Goal: Communication & Community: Share content

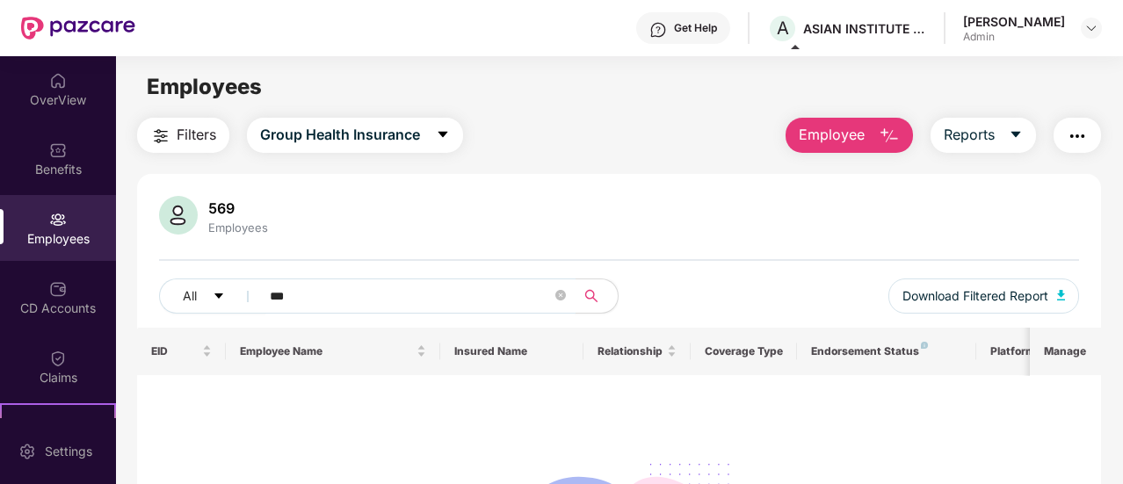
click at [63, 236] on div "Employees" at bounding box center [58, 239] width 116 height 18
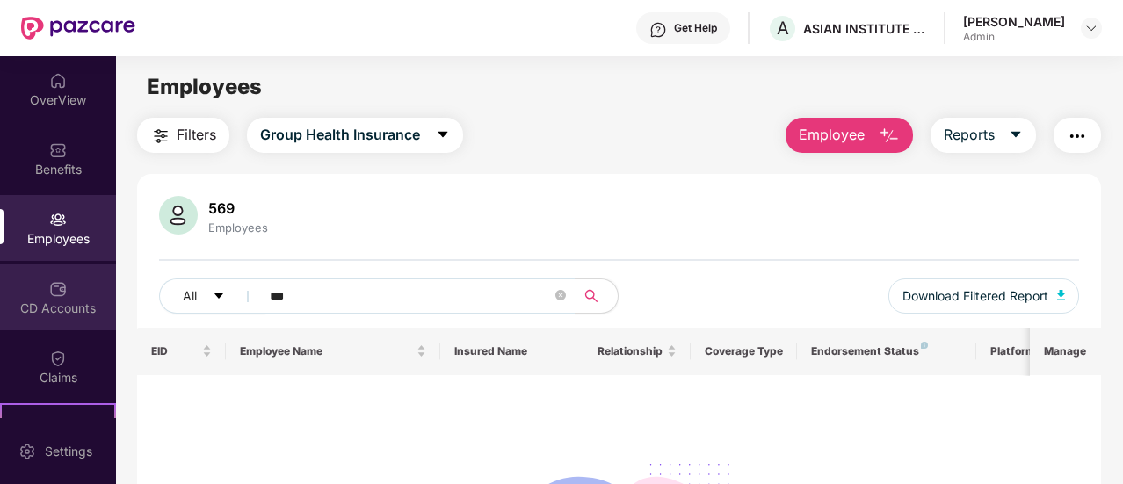
click at [41, 313] on div "CD Accounts" at bounding box center [58, 309] width 116 height 18
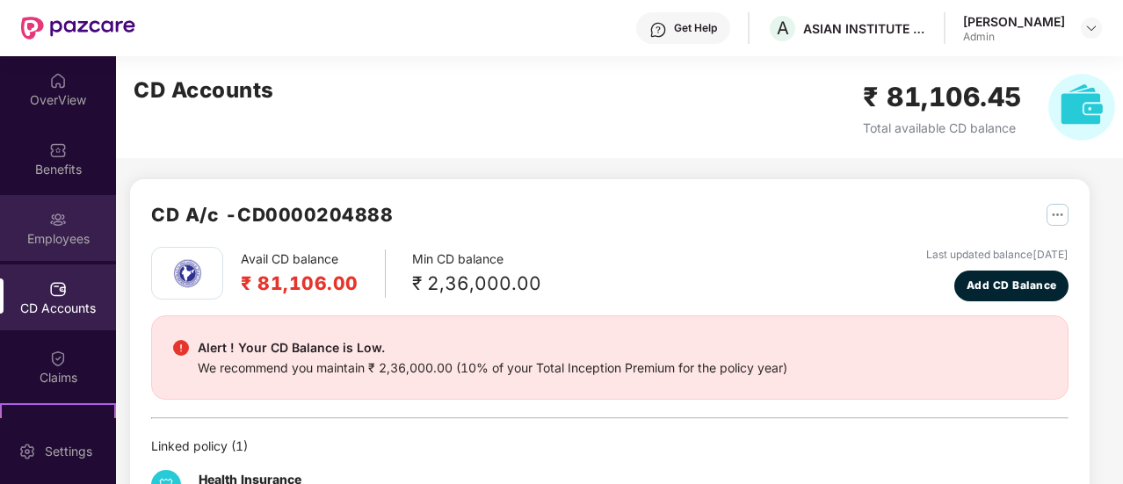
click at [51, 221] on img at bounding box center [58, 220] width 18 height 18
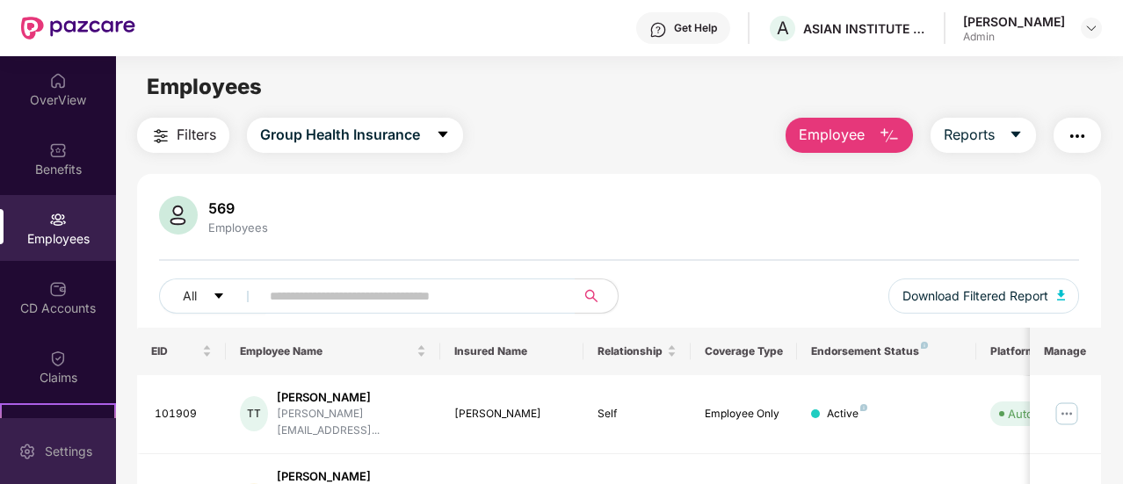
click at [47, 453] on div "Settings" at bounding box center [69, 452] width 58 height 18
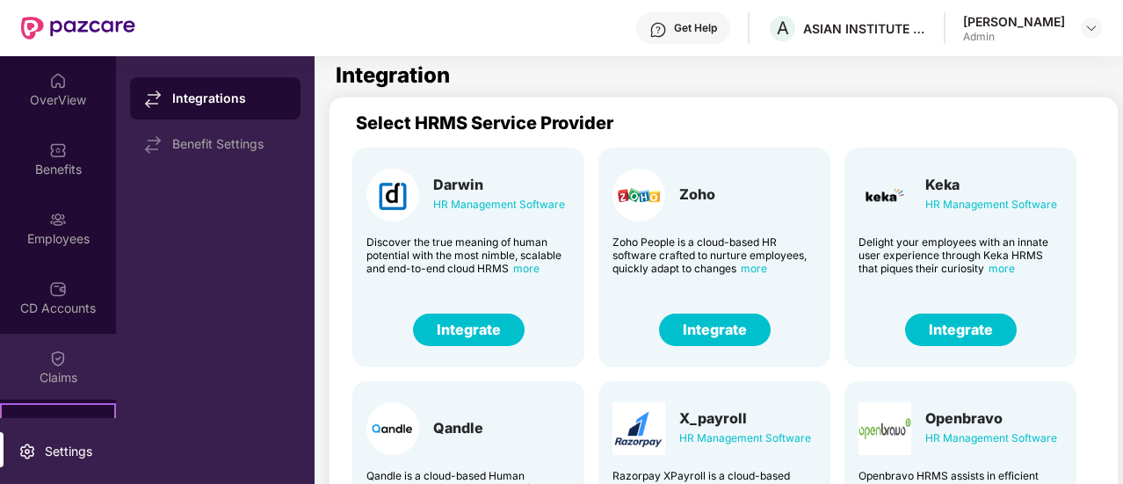
click at [38, 356] on div "Claims" at bounding box center [58, 367] width 116 height 66
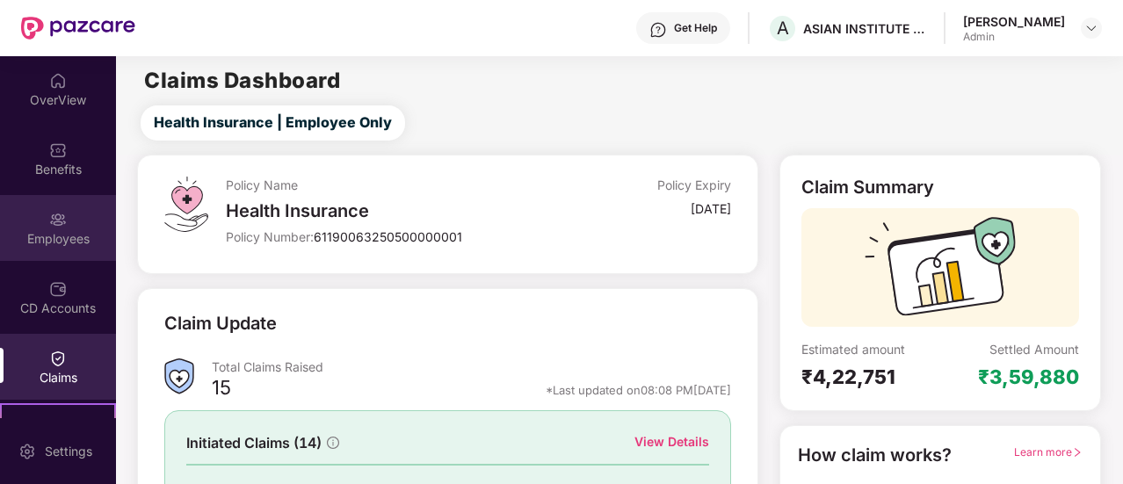
click at [53, 229] on div "Employees" at bounding box center [58, 228] width 116 height 66
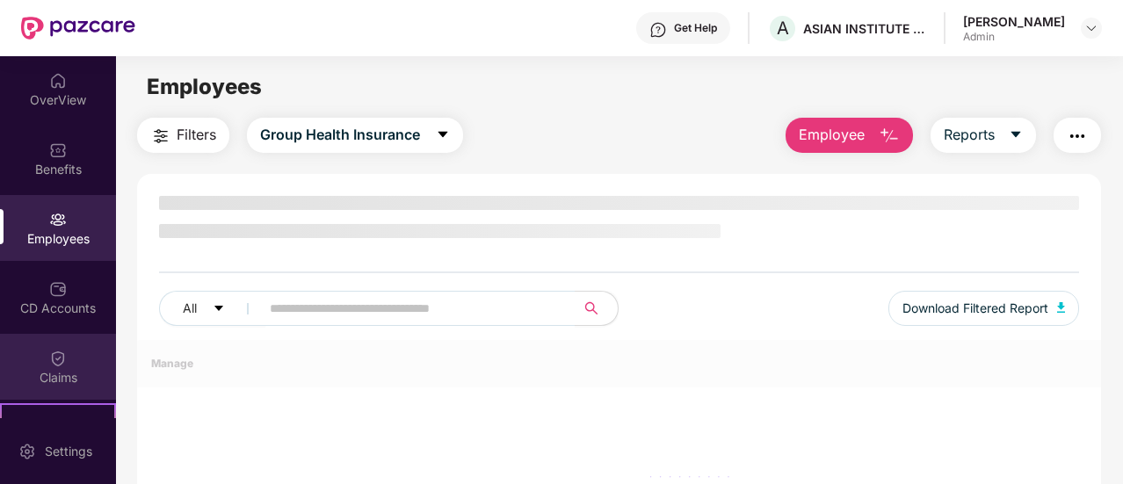
click at [65, 376] on div "Claims" at bounding box center [58, 378] width 116 height 18
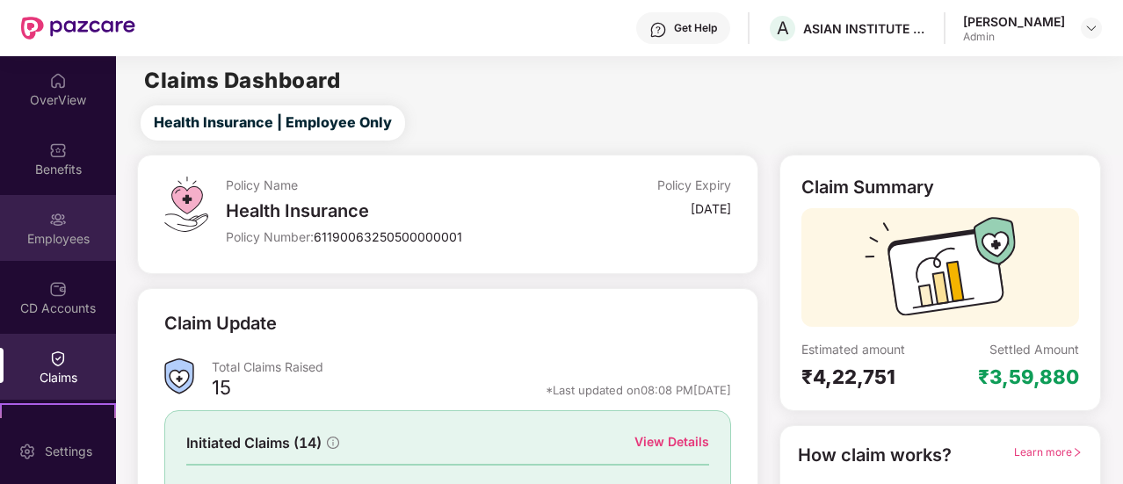
click at [63, 227] on div "Employees" at bounding box center [58, 228] width 116 height 66
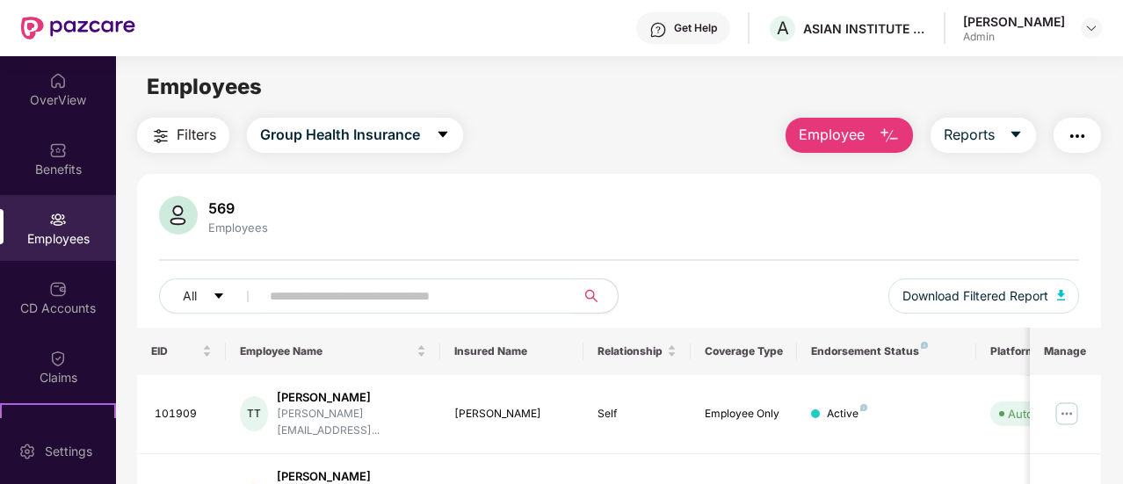
click at [1087, 135] on img "button" at bounding box center [1077, 136] width 21 height 21
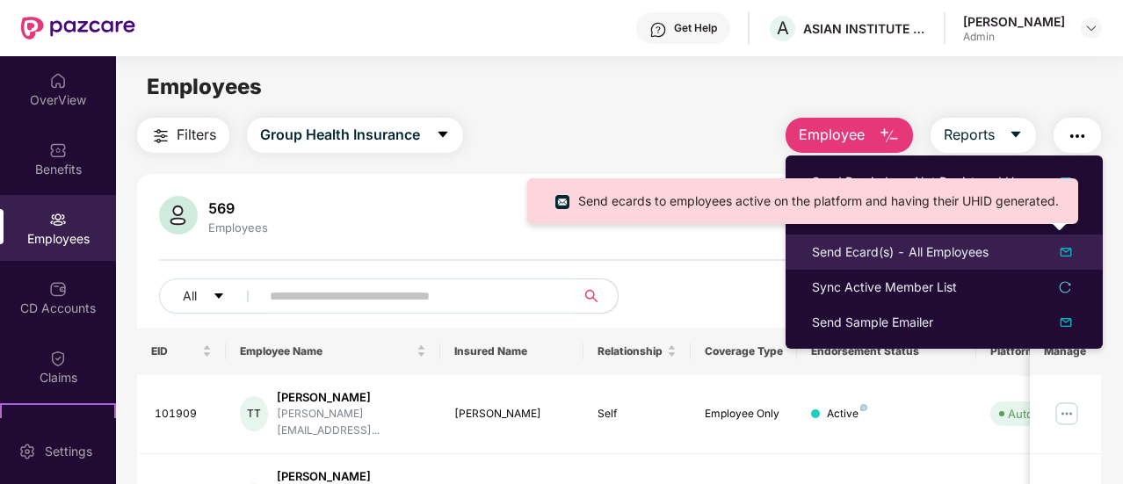
click at [979, 252] on div "Send Ecard(s) - All Employees" at bounding box center [900, 252] width 177 height 19
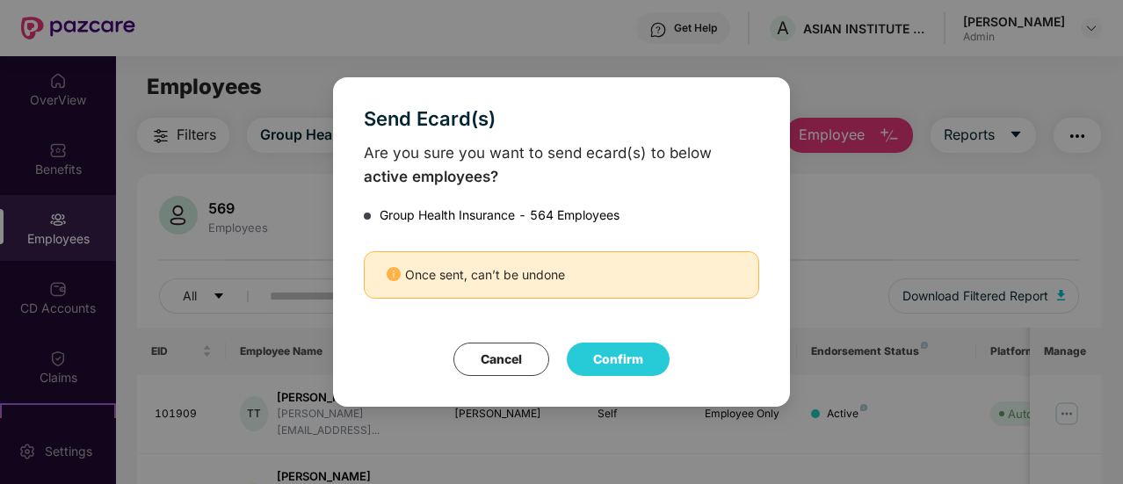
click at [622, 356] on button "Confirm" at bounding box center [618, 359] width 103 height 33
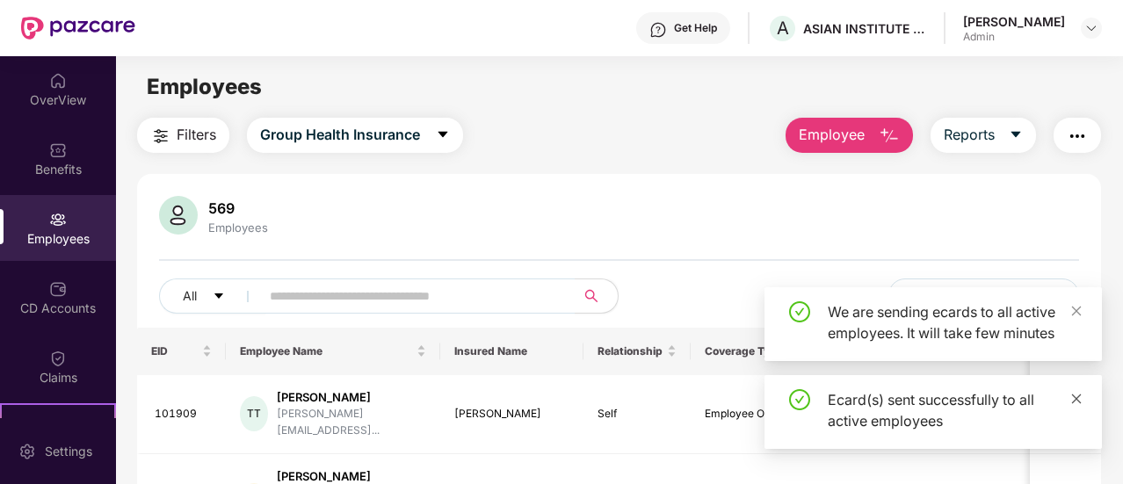
click at [1079, 396] on icon "close" at bounding box center [1077, 399] width 10 height 10
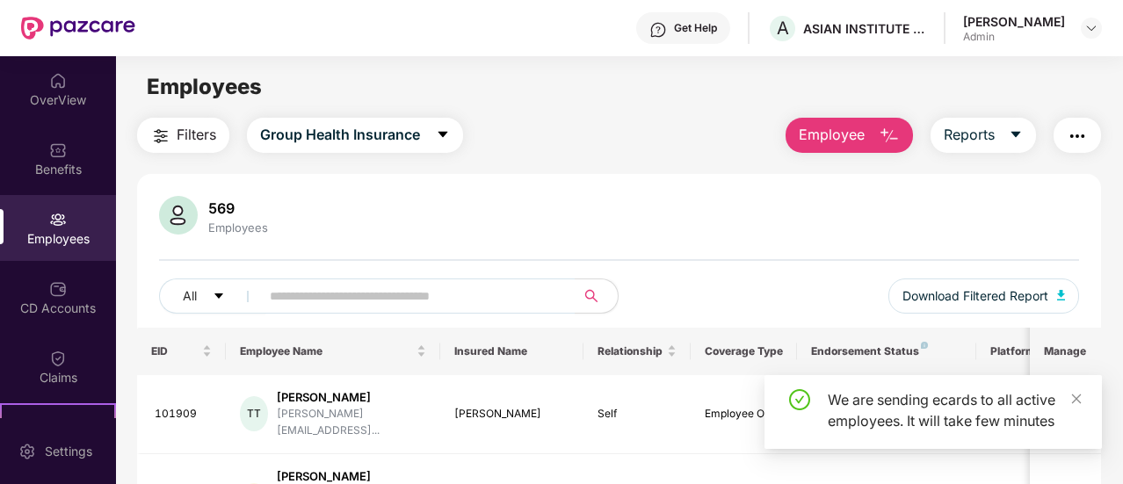
click at [710, 212] on div "569 Employees" at bounding box center [619, 217] width 920 height 42
